Goal: Communication & Community: Answer question/provide support

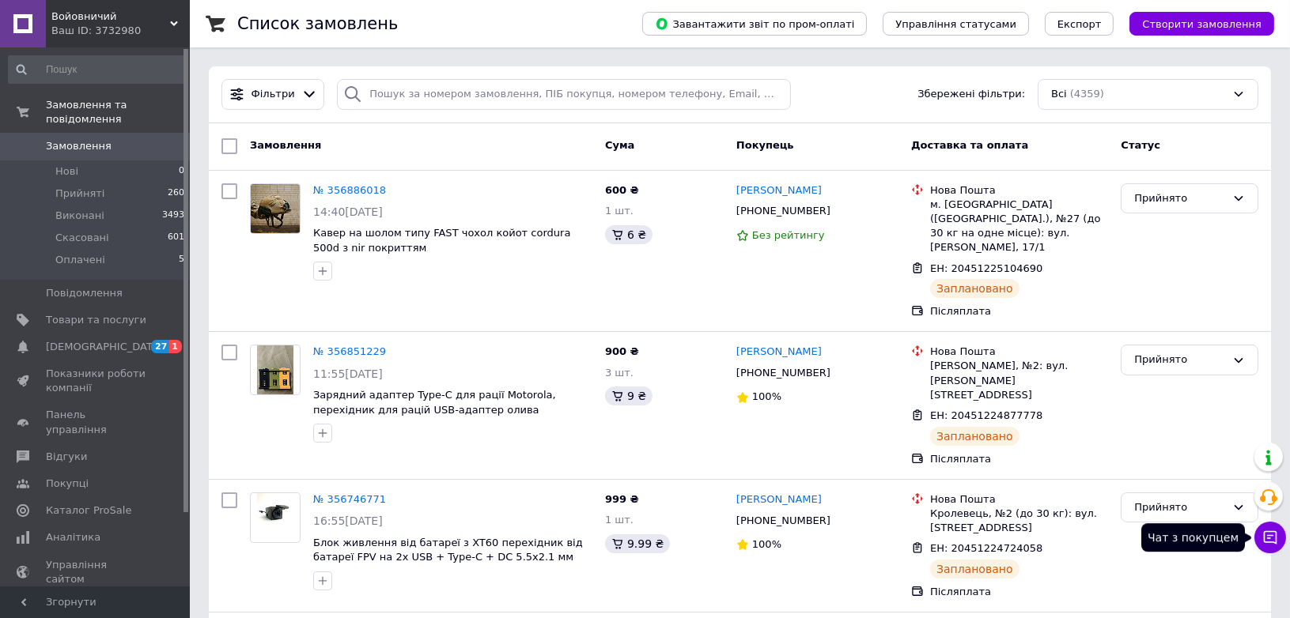
click at [1275, 539] on icon at bounding box center [1269, 537] width 13 height 13
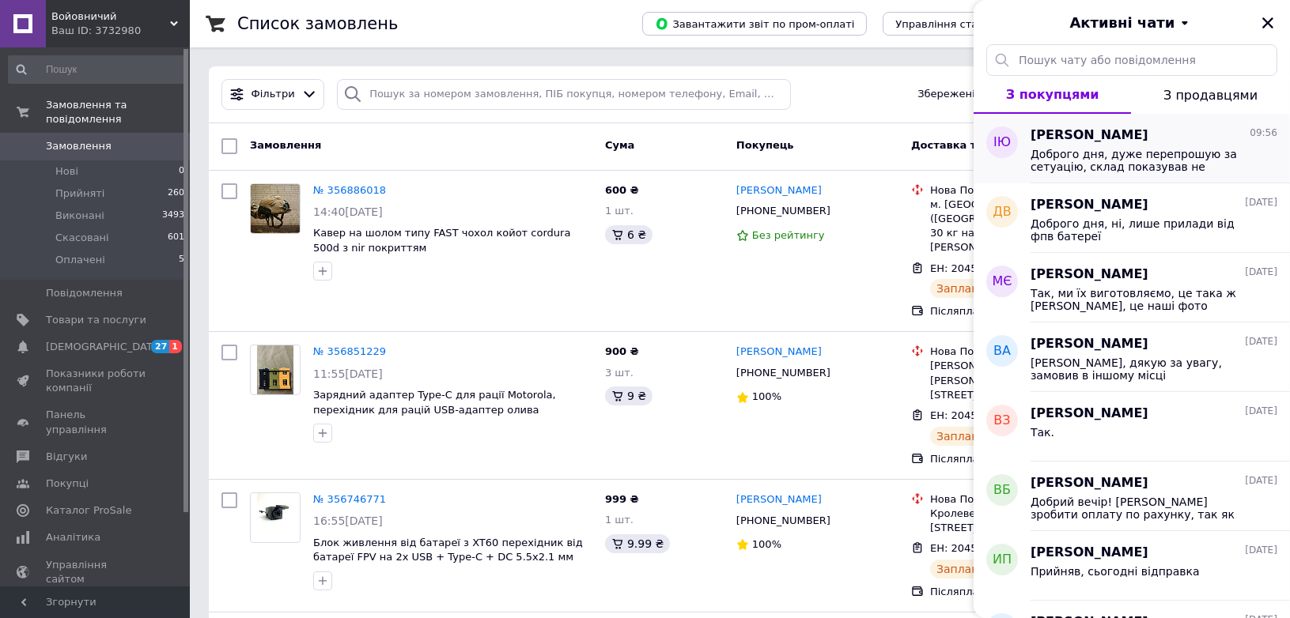
click at [1112, 157] on span "Доброго дня, дуже перепрошую за сетуацію, склад показував не правельну наявніст…" at bounding box center [1142, 160] width 225 height 25
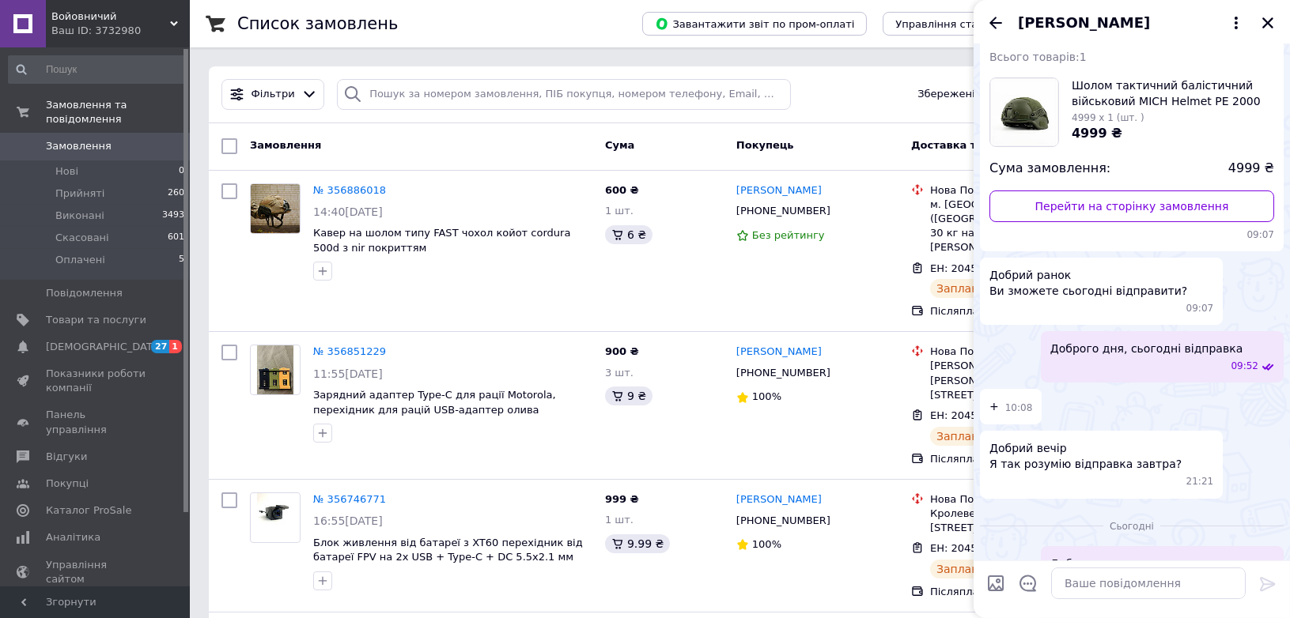
scroll to position [139, 0]
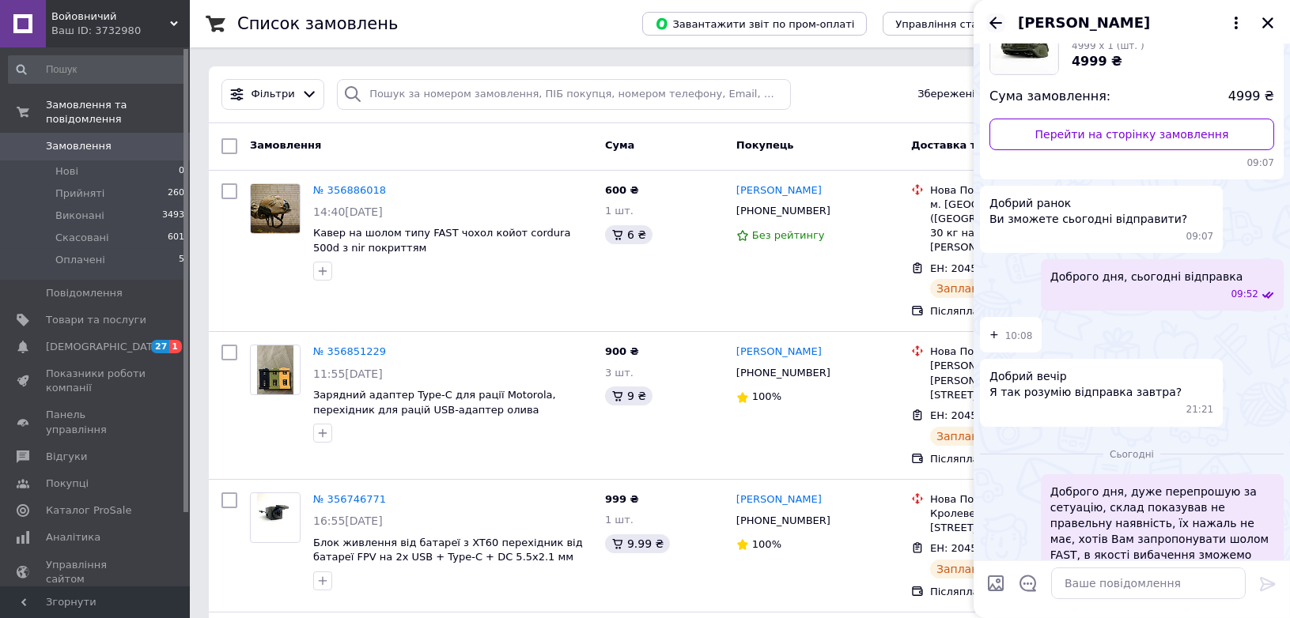
click at [995, 20] on icon "Назад" at bounding box center [995, 22] width 19 height 19
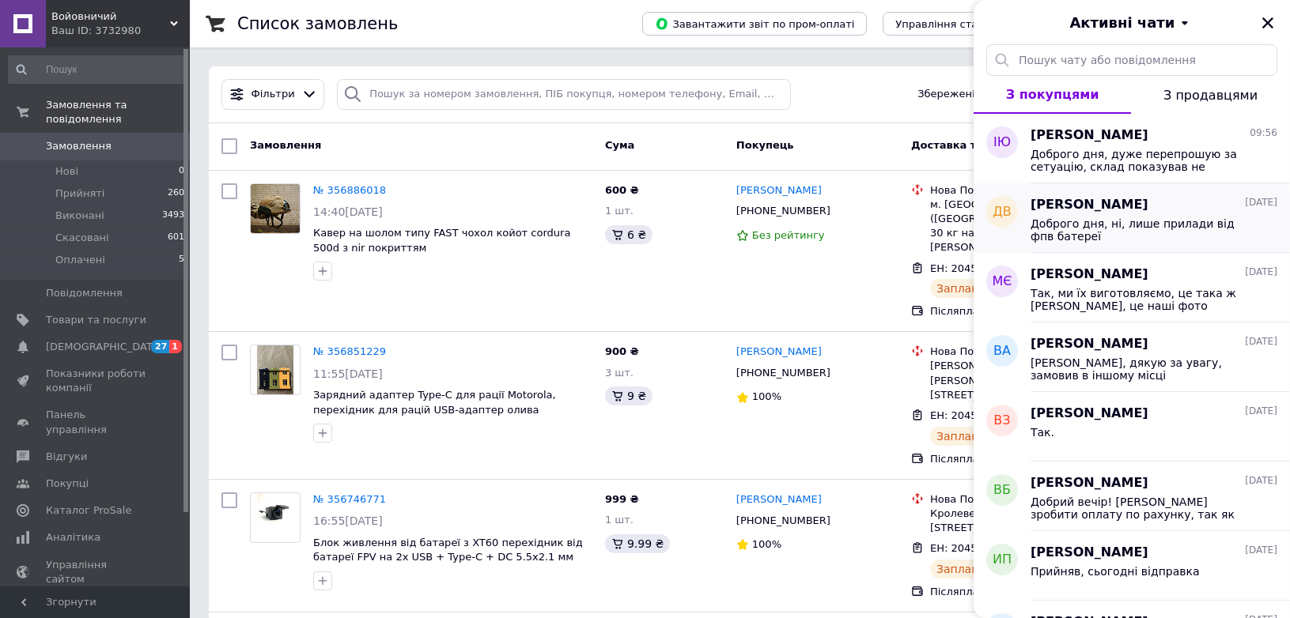
click at [1042, 226] on span "Доброго дня, ні, лише прилади від фпв батереї" at bounding box center [1142, 229] width 225 height 25
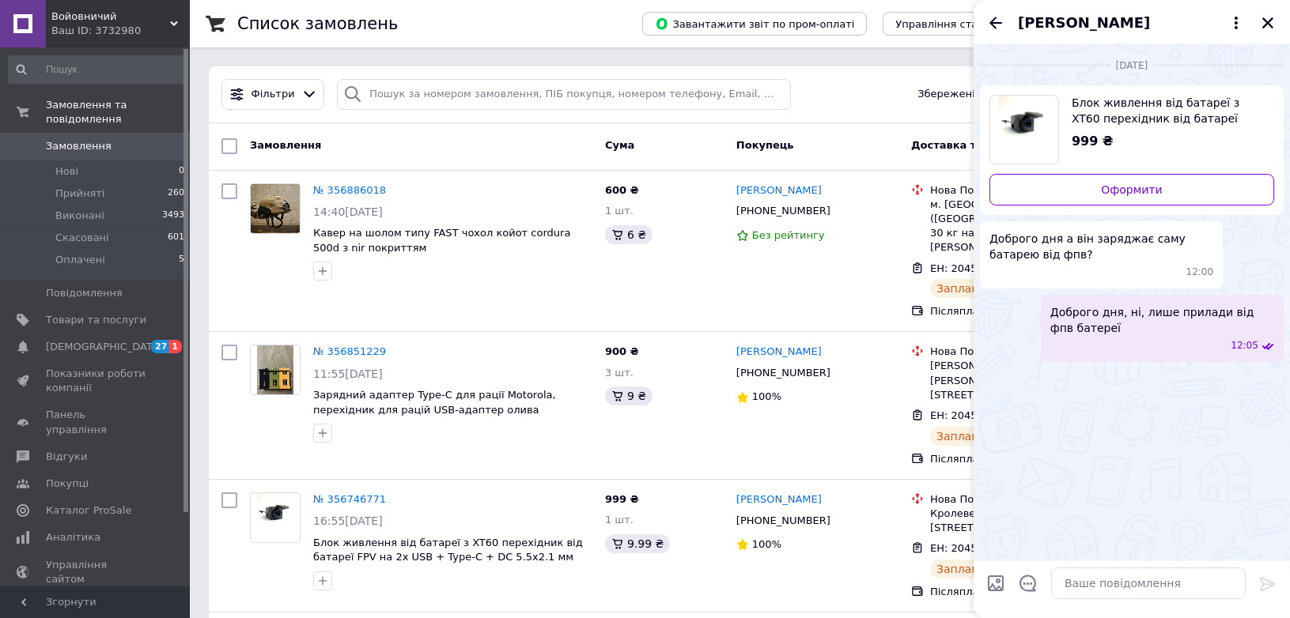
click at [995, 28] on icon "Назад" at bounding box center [995, 23] width 13 height 12
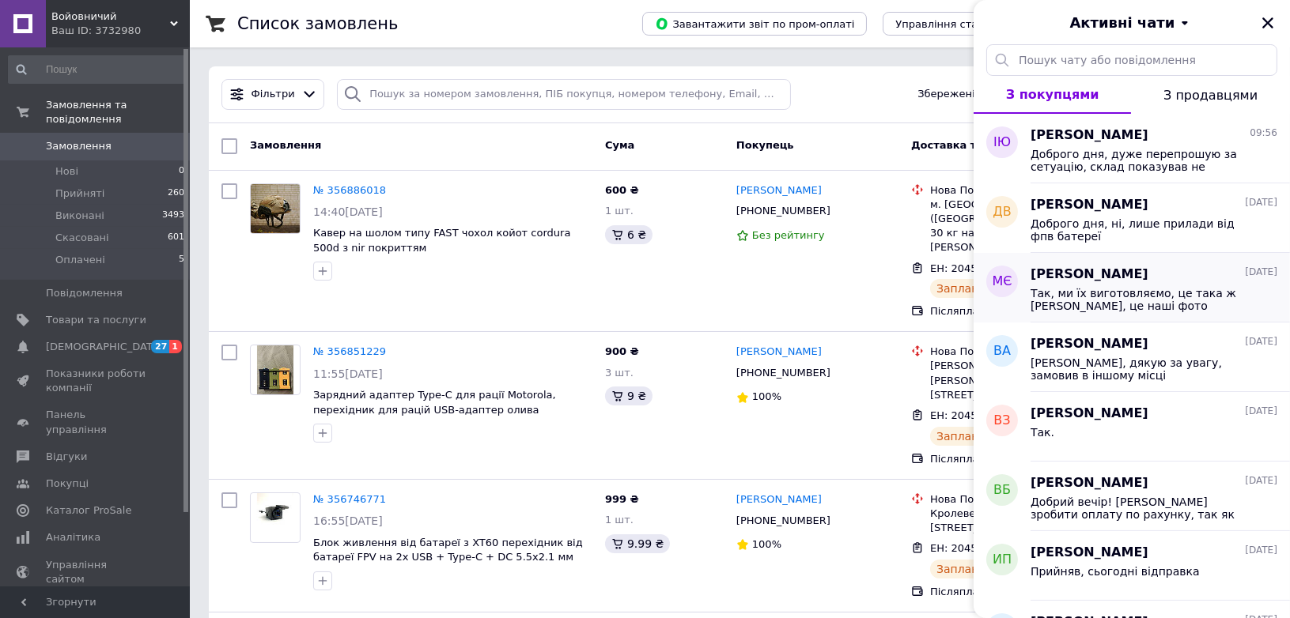
click at [1056, 287] on span "Так, ми їх виготовляємо, це така ж [PERSON_NAME], це наші фото" at bounding box center [1142, 299] width 225 height 25
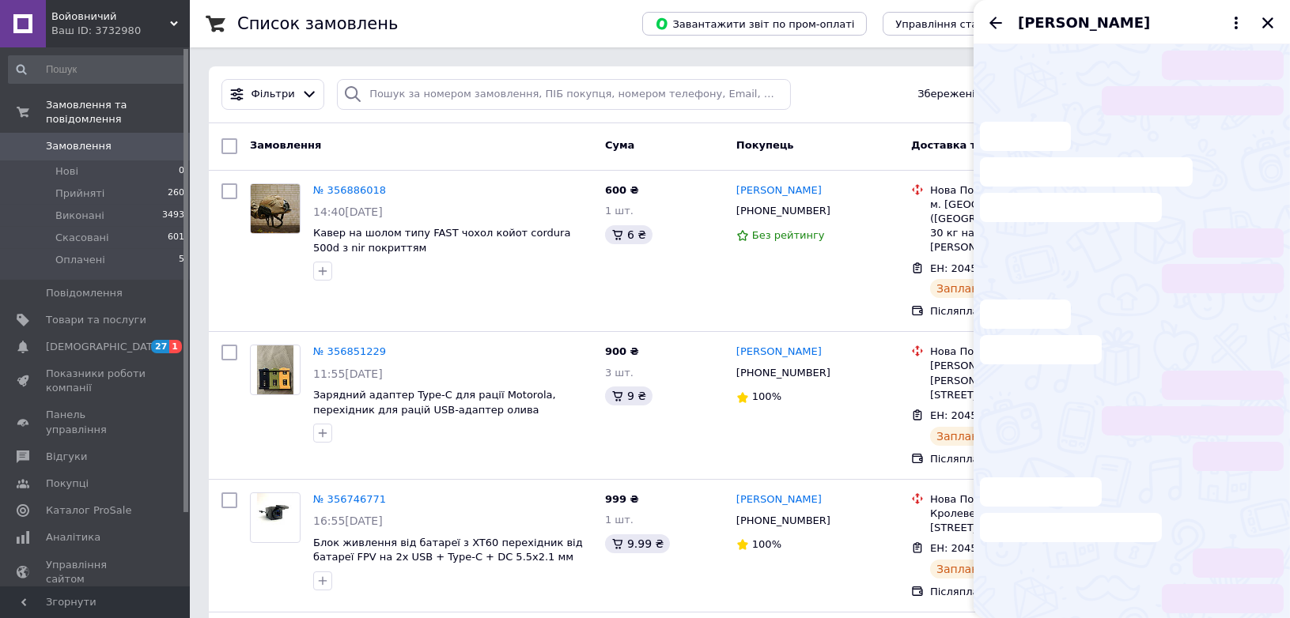
scroll to position [504, 0]
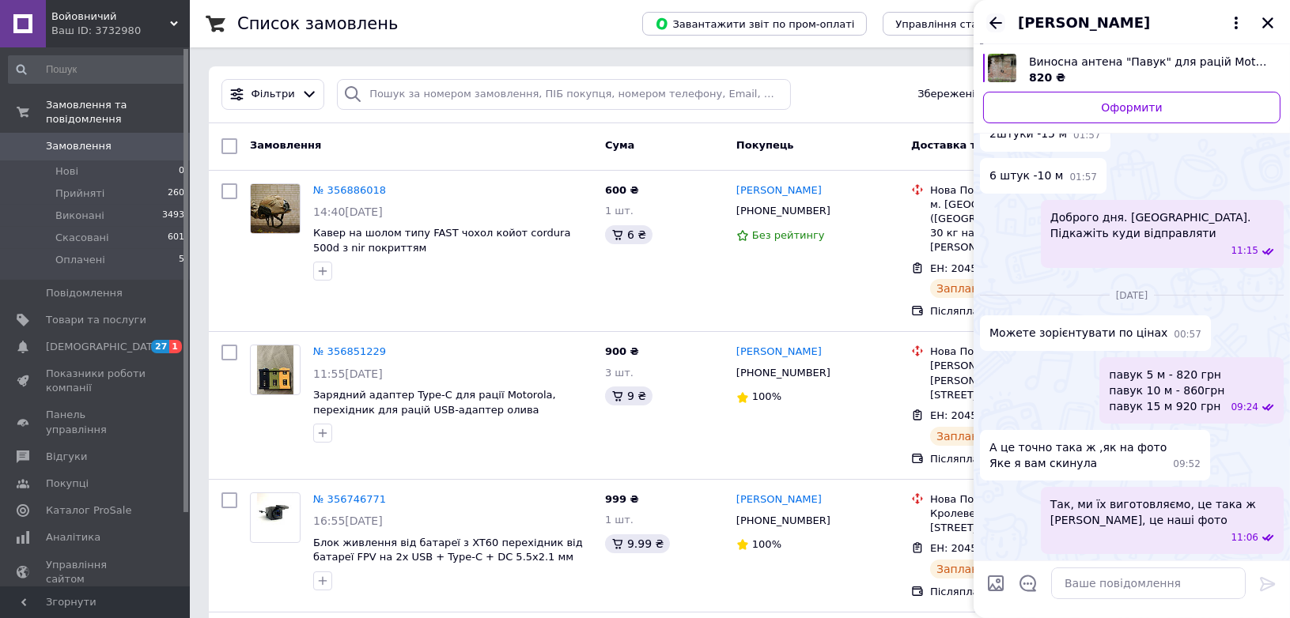
click at [995, 25] on icon "Назад" at bounding box center [995, 22] width 19 height 19
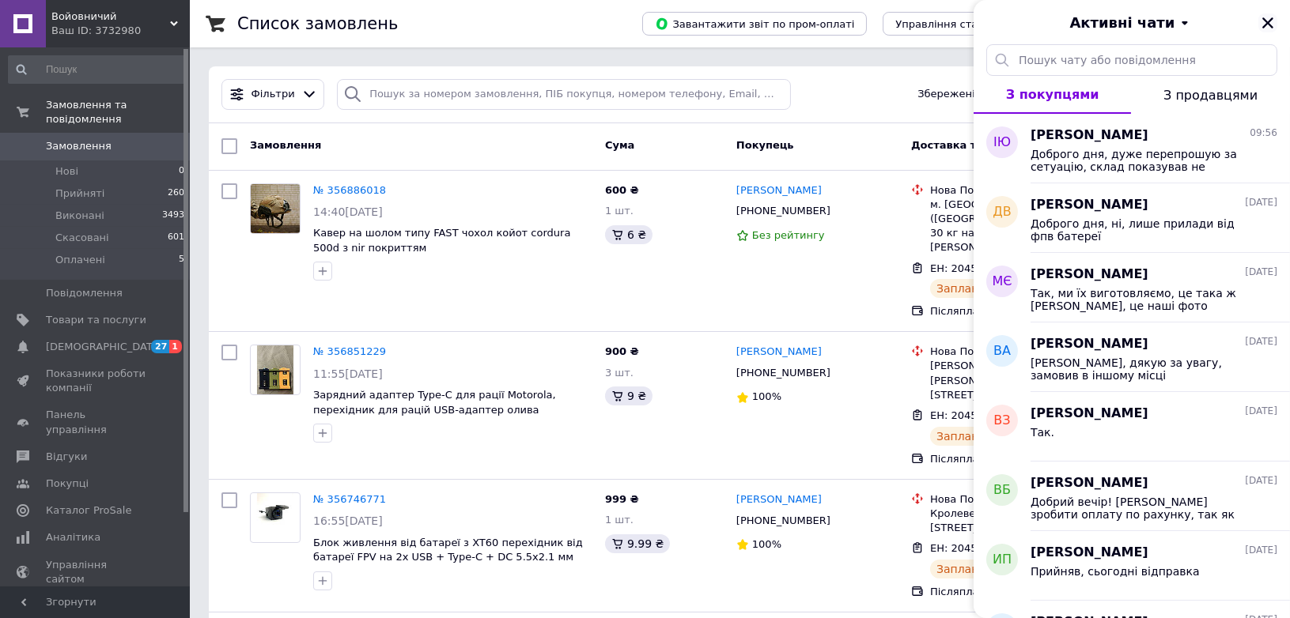
click at [1267, 21] on icon "Закрити" at bounding box center [1267, 22] width 11 height 11
